Goal: Task Accomplishment & Management: Use online tool/utility

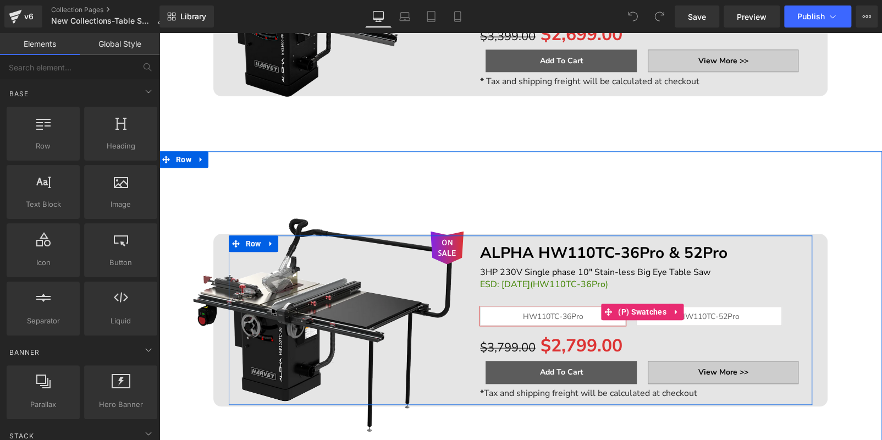
scroll to position [385, 0]
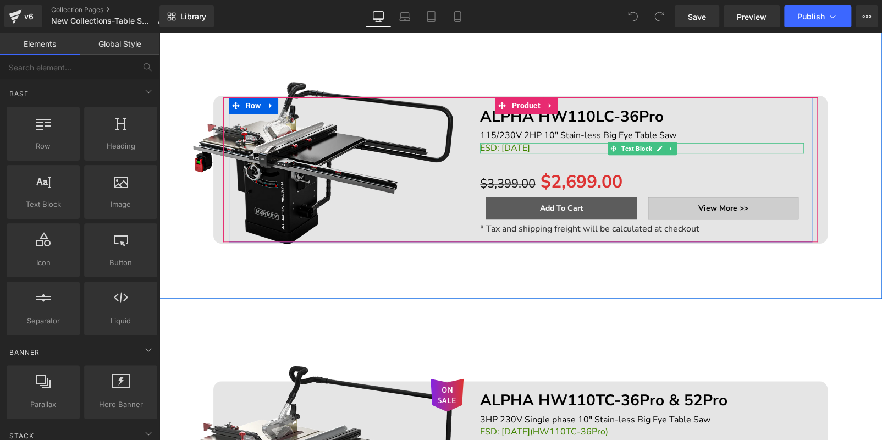
click at [654, 148] on link at bounding box center [660, 148] width 12 height 13
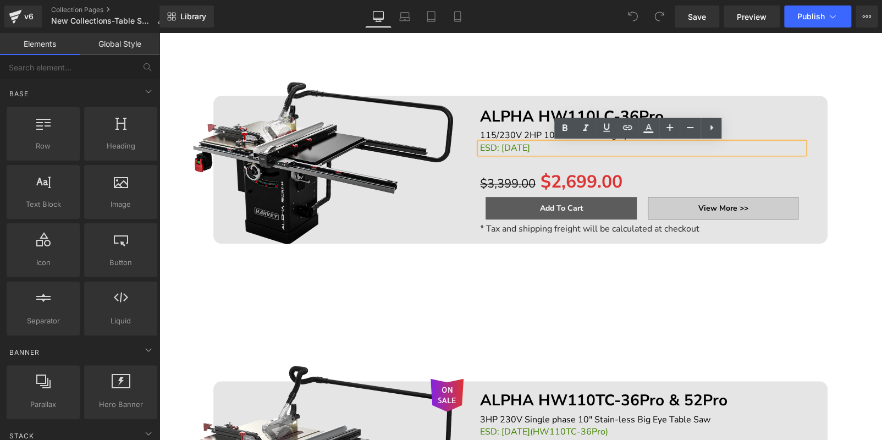
click at [649, 148] on p "ESD: [DATE]" at bounding box center [642, 148] width 324 height 10
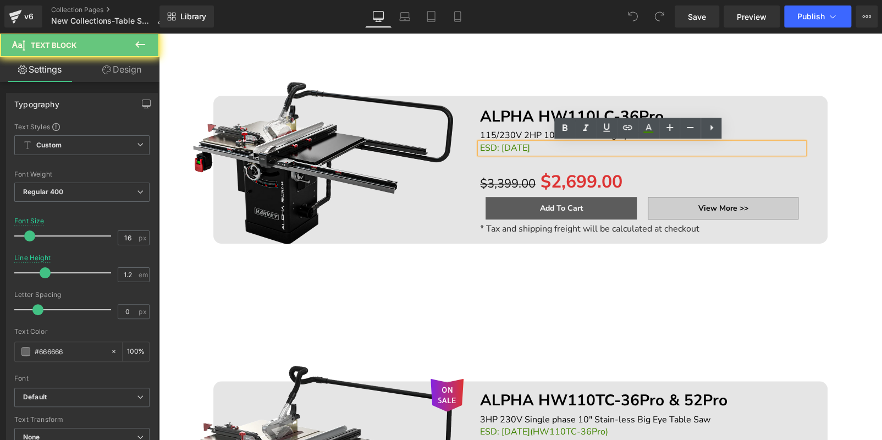
click at [649, 148] on p "ESD: [DATE]" at bounding box center [642, 148] width 324 height 10
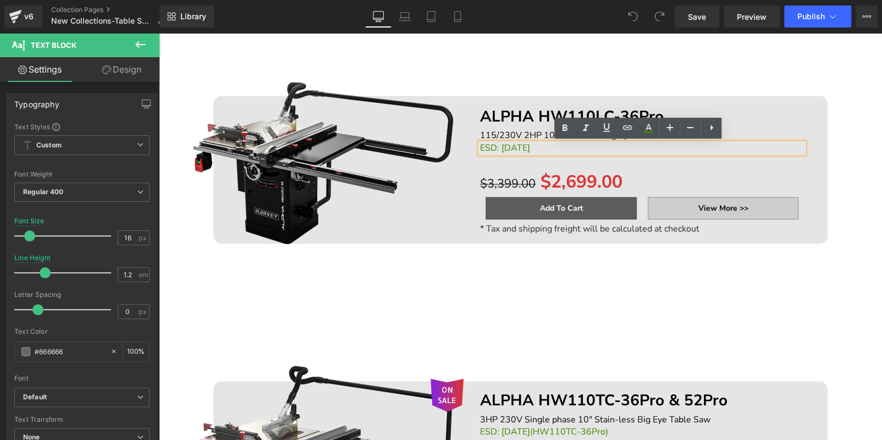
scroll to position [383, 0]
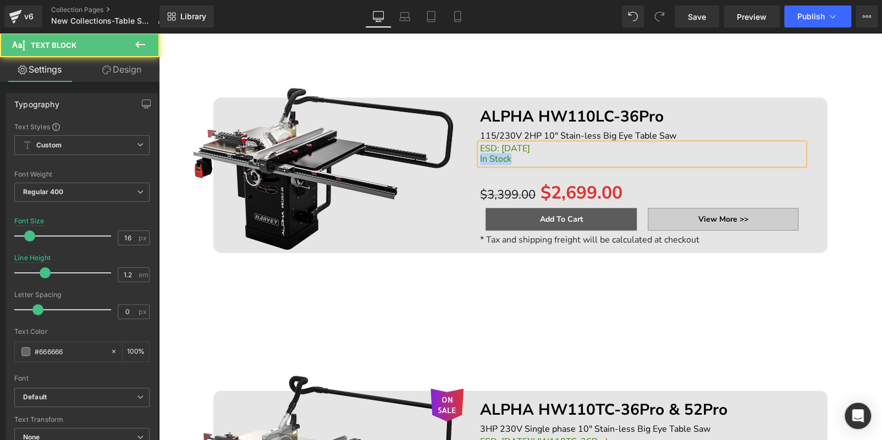
drag, startPoint x: 517, startPoint y: 157, endPoint x: 473, endPoint y: 156, distance: 44.0
click at [473, 156] on div "ALPHA HW110LC-36Pro Text Block 115/230V 2HP 10" Stain-less Big Eye Table Saw Te…" at bounding box center [642, 175] width 341 height 152
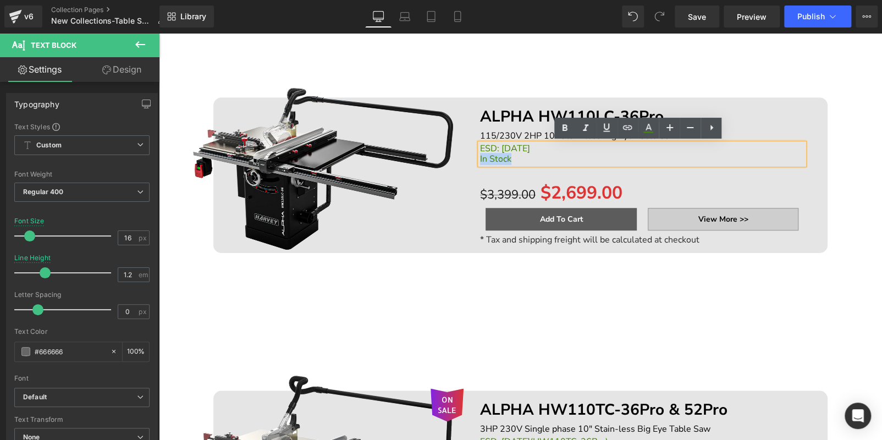
copy span "In Stock"
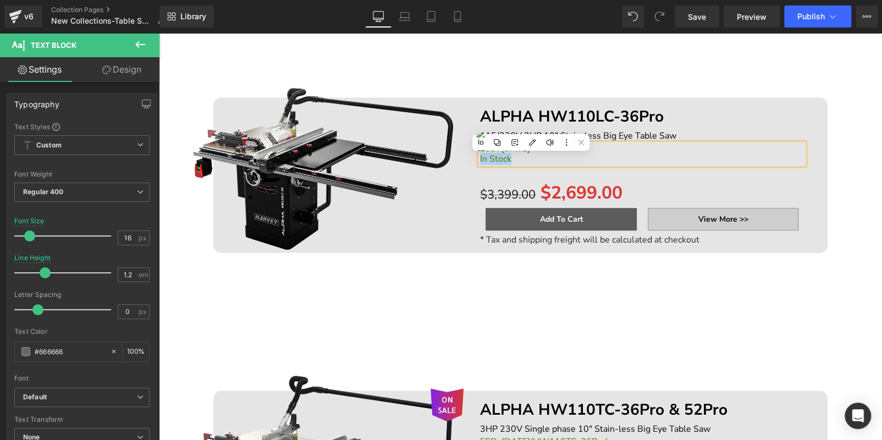
click at [480, 160] on span "In Stock" at bounding box center [495, 159] width 31 height 12
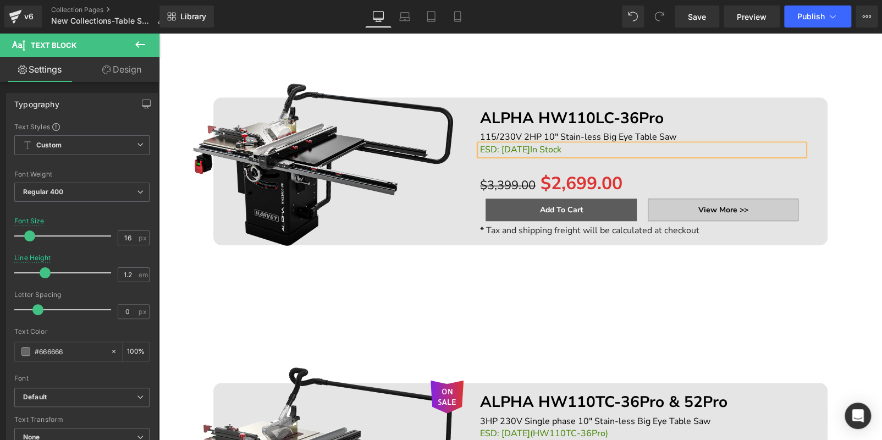
scroll to position [385, 0]
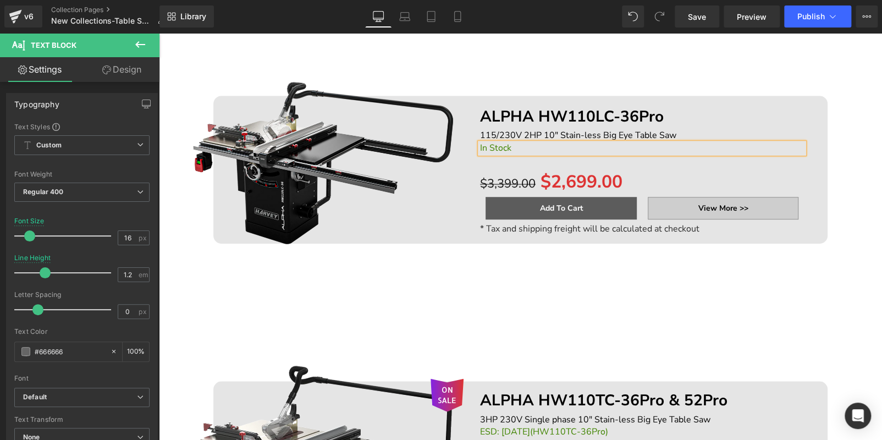
drag, startPoint x: 838, startPoint y: 235, endPoint x: 788, endPoint y: 242, distance: 50.4
click at [838, 235] on div "ON SALE (P) Image ALPHA HW110LC-36Pro Text Block 115/230V 2HP 10" Stain-less Bi…" at bounding box center [520, 169] width 723 height 147
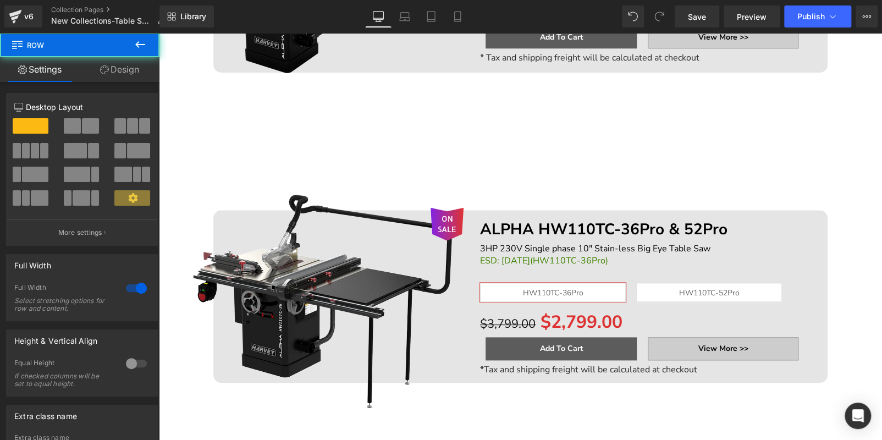
scroll to position [605, 0]
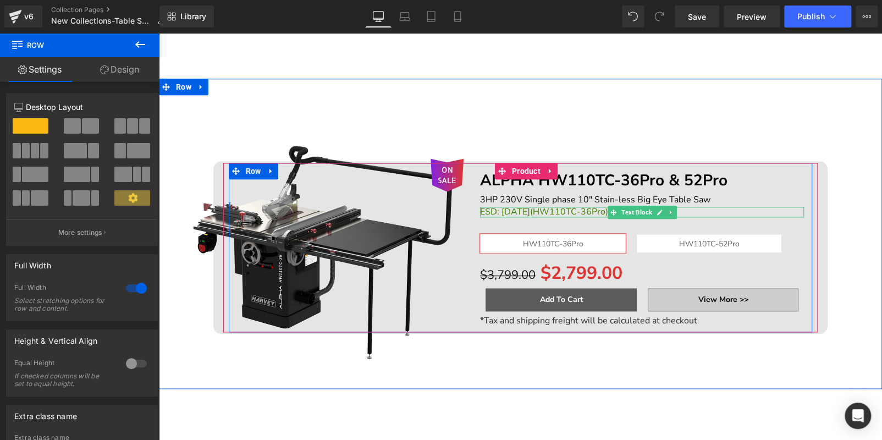
click at [735, 211] on p "ESD: [DATE](HW110TC-36Pro)" at bounding box center [642, 212] width 324 height 10
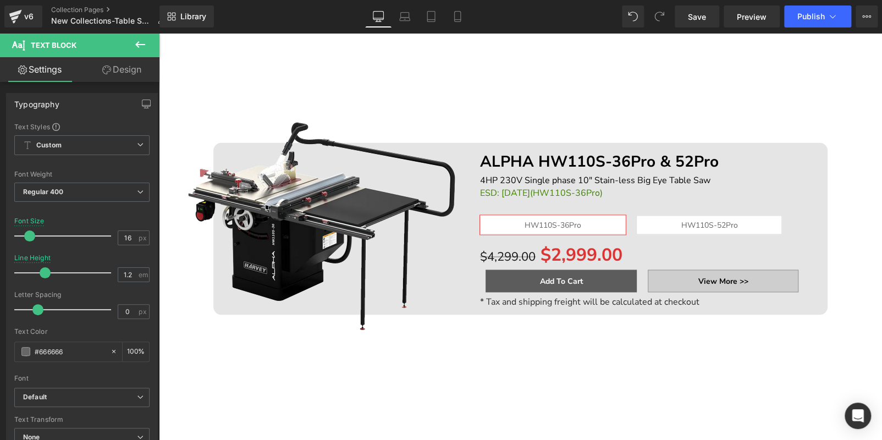
scroll to position [935, 0]
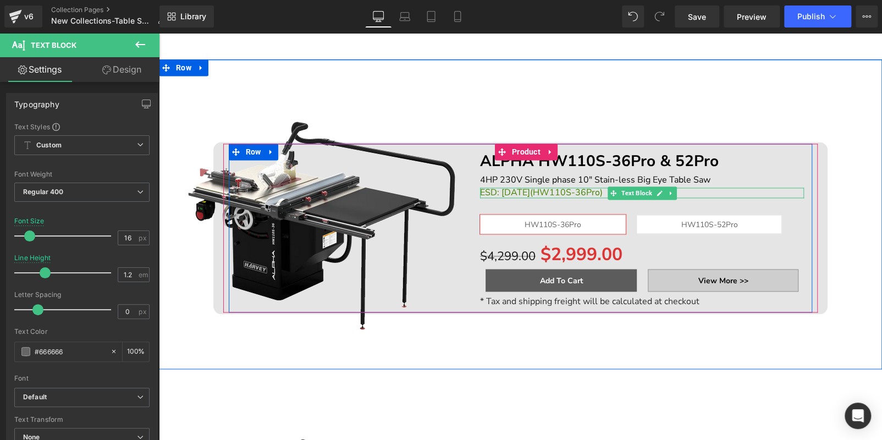
click at [749, 189] on p "ESD: [DATE](HW110S-36Pro)" at bounding box center [642, 193] width 324 height 10
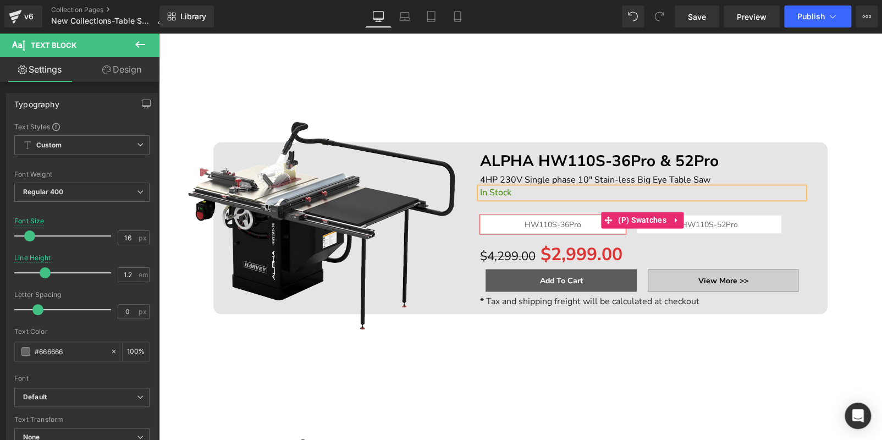
scroll to position [1210, 0]
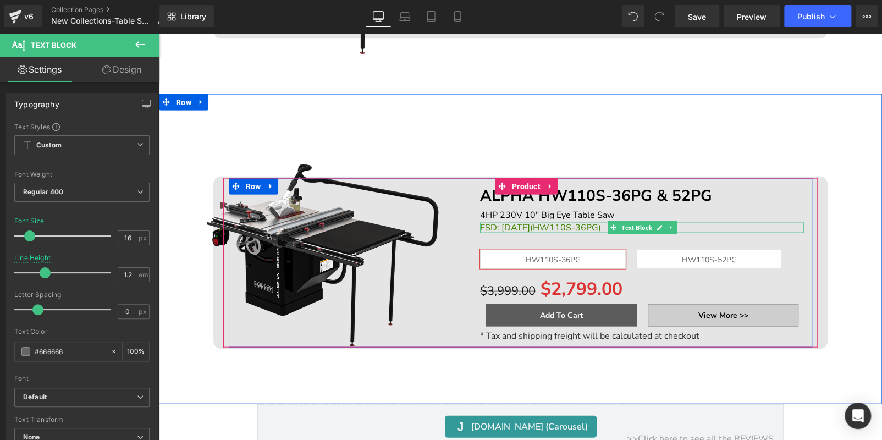
click at [686, 226] on p "ESD: [DATE](HW110S-36PG)" at bounding box center [642, 228] width 324 height 10
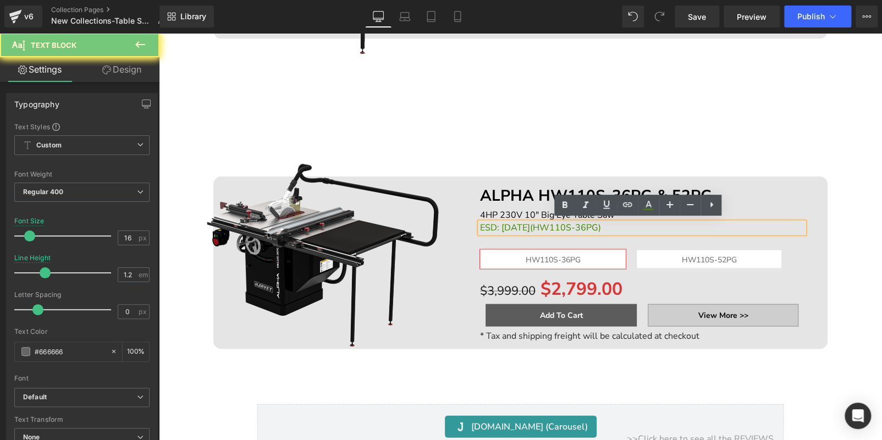
click at [686, 226] on p "ESD: [DATE](HW110S-36PG)" at bounding box center [642, 228] width 324 height 10
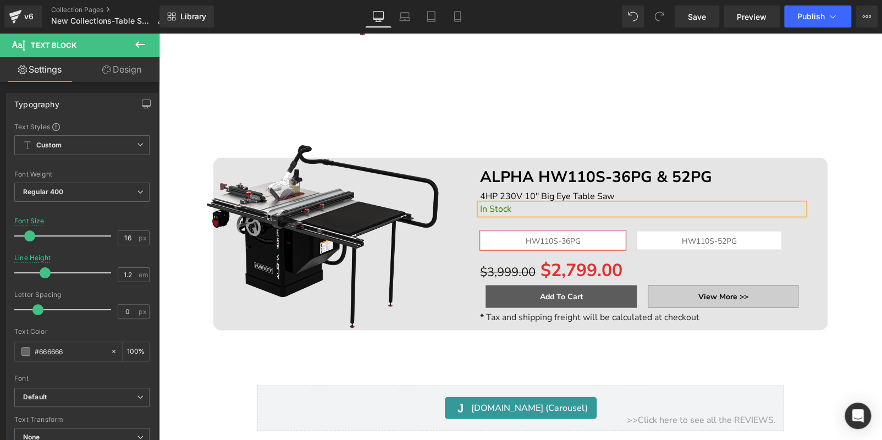
scroll to position [1155, 0]
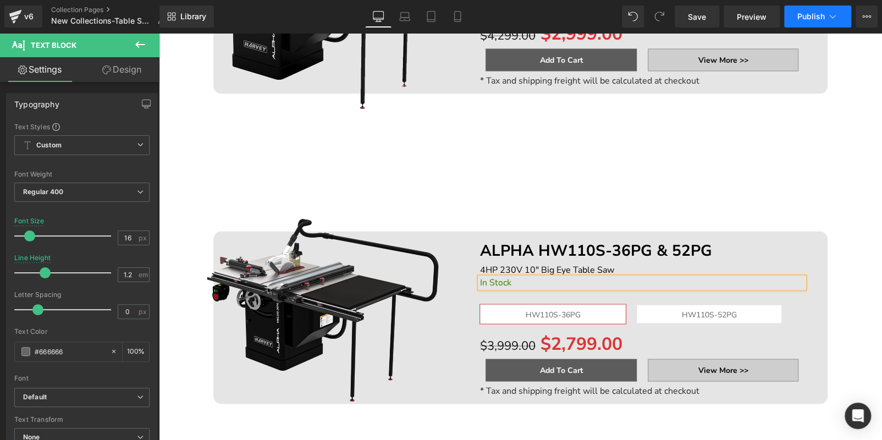
click at [805, 20] on span "Publish" at bounding box center [812, 16] width 28 height 9
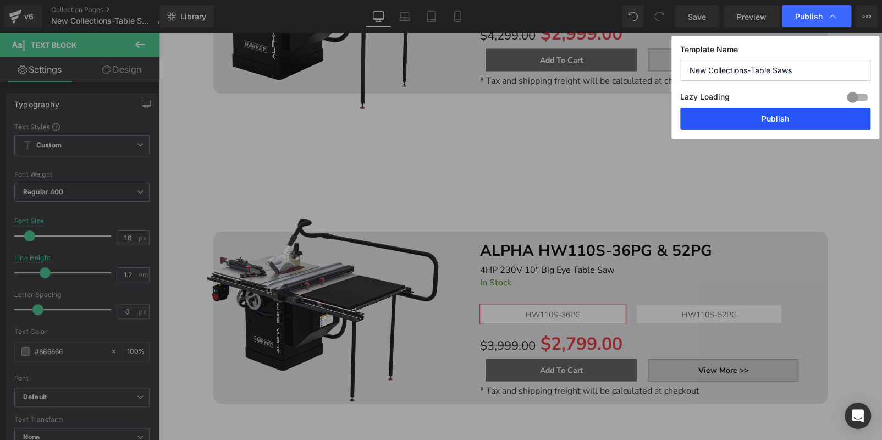
click at [796, 113] on button "Publish" at bounding box center [776, 119] width 190 height 22
